Goal: Task Accomplishment & Management: Use online tool/utility

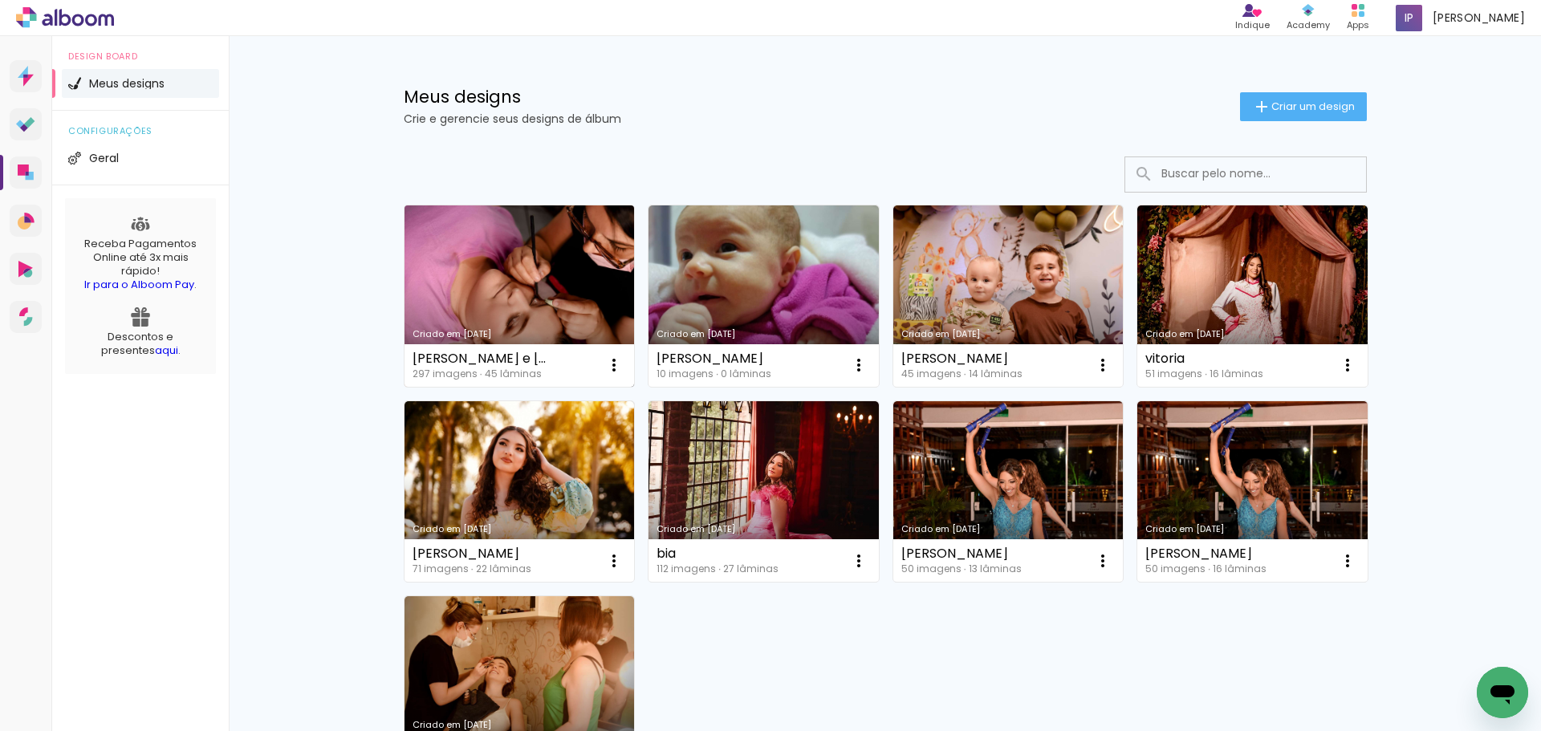
click at [528, 268] on link "Criado em [DATE]" at bounding box center [519, 295] width 230 height 181
